Goal: Find contact information: Find contact information

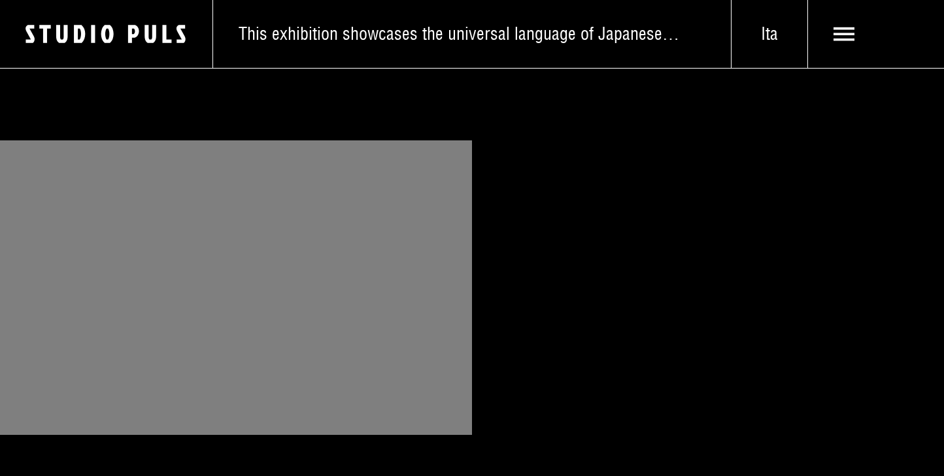
scroll to position [692, 0]
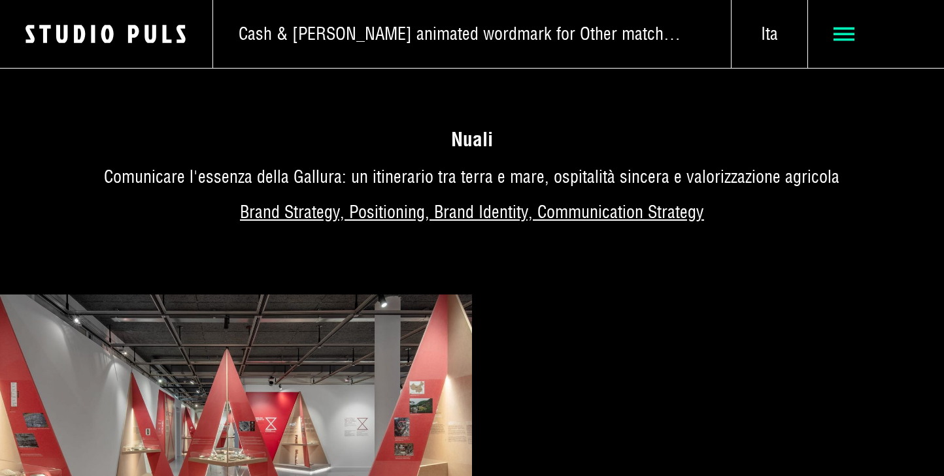
click at [856, 37] on span at bounding box center [875, 35] width 85 height 22
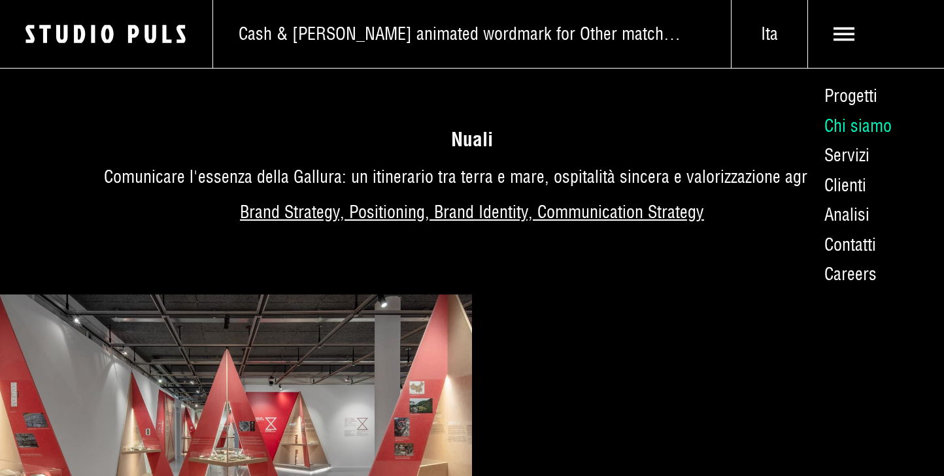
click at [858, 126] on link "Chi siamo" at bounding box center [875, 126] width 137 height 30
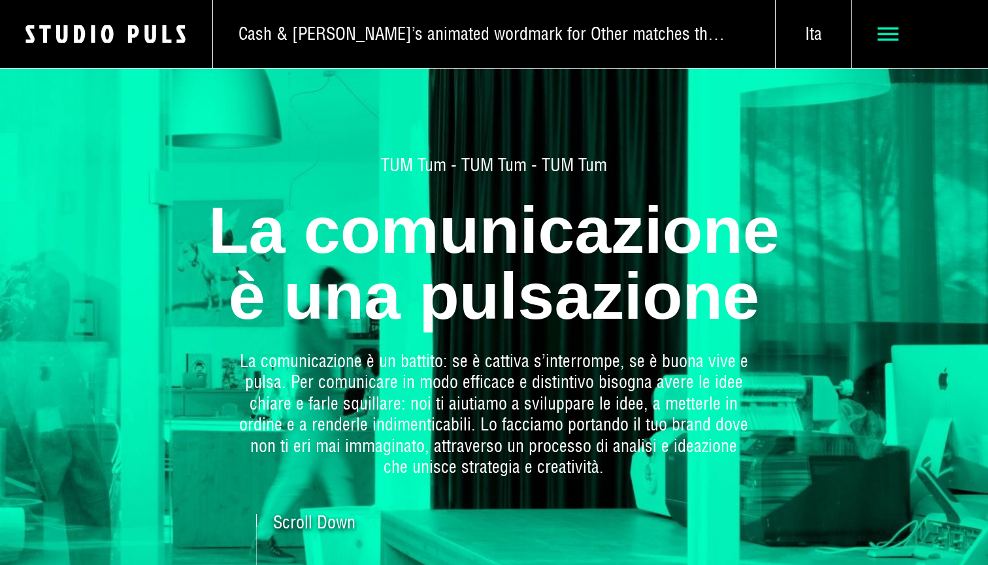
click at [878, 25] on icon at bounding box center [889, 35] width 22 height 22
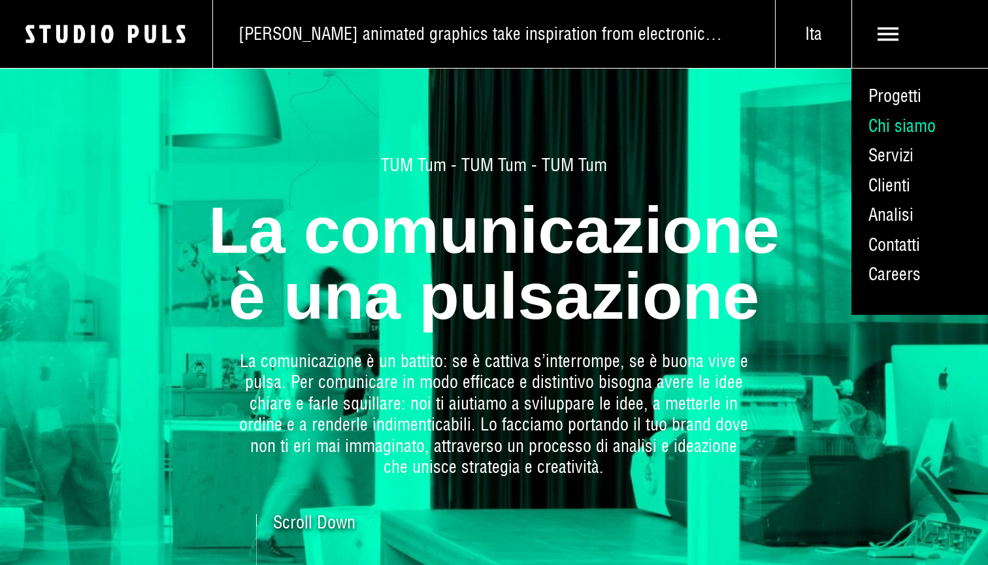
click at [900, 122] on link "Chi siamo" at bounding box center [919, 126] width 137 height 30
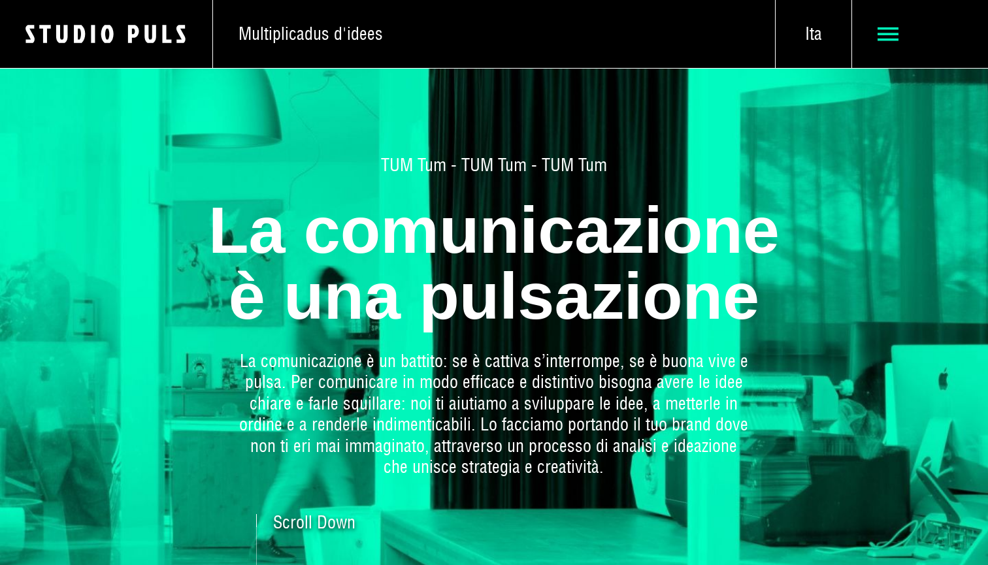
click at [882, 39] on icon at bounding box center [889, 35] width 22 height 22
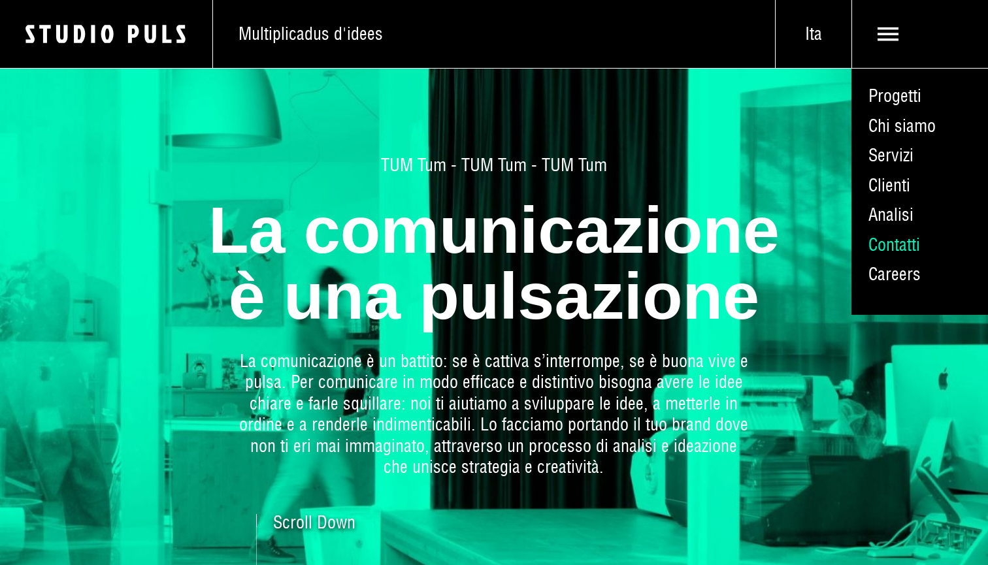
click at [900, 239] on link "Contatti" at bounding box center [919, 245] width 137 height 30
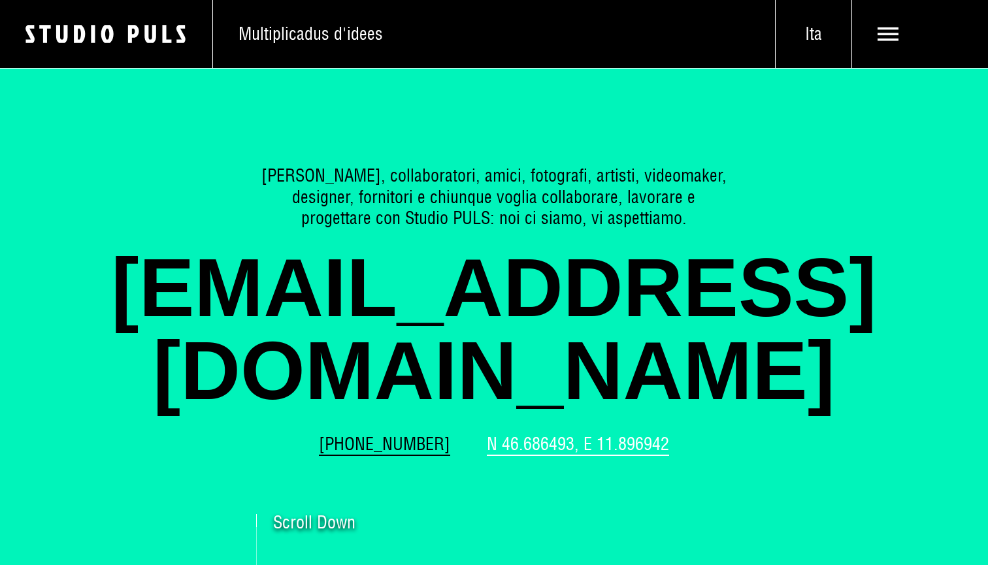
click at [544, 434] on link "N 46.686493, E 11.896942" at bounding box center [578, 445] width 182 height 22
